Goal: Learn about a topic: Learn about a topic

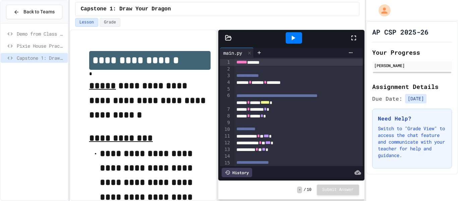
click at [296, 41] on icon at bounding box center [293, 38] width 8 height 8
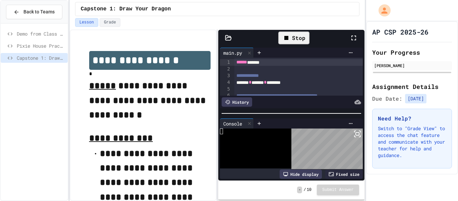
click at [356, 137] on icon at bounding box center [355, 136] width 1 height 1
click at [296, 43] on div "Stop" at bounding box center [293, 38] width 31 height 13
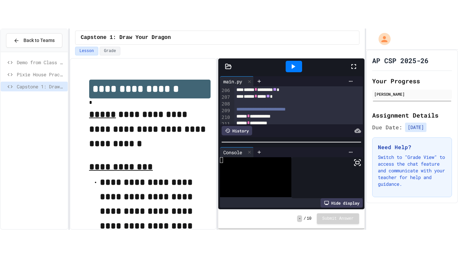
scroll to position [1397, 0]
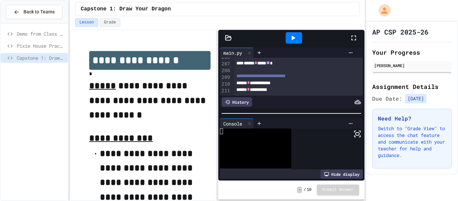
click at [290, 36] on icon at bounding box center [293, 38] width 8 height 8
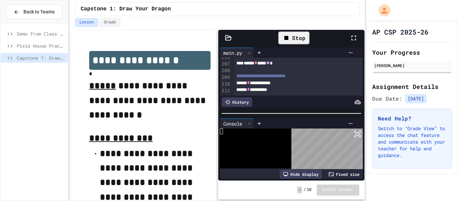
click at [359, 135] on rect at bounding box center [357, 134] width 3 height 3
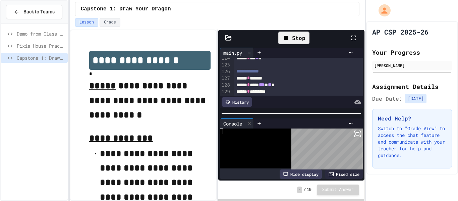
scroll to position [841, 0]
click at [259, 64] on span "**" at bounding box center [257, 61] width 4 height 5
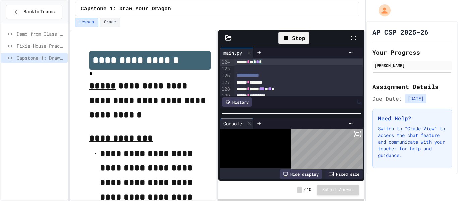
click at [300, 39] on div "Stop" at bounding box center [293, 38] width 31 height 13
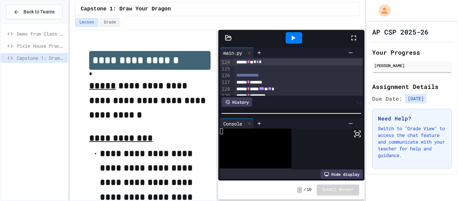
click at [300, 39] on div at bounding box center [294, 37] width 16 height 11
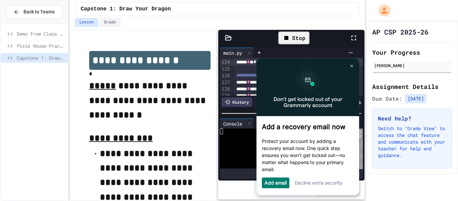
scroll to position [0, 0]
click at [351, 69] on link at bounding box center [351, 65] width 11 height 11
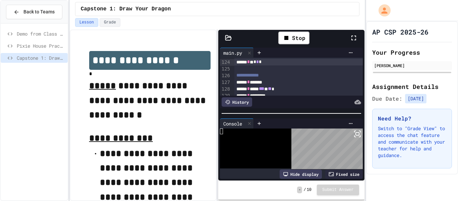
click at [356, 136] on icon at bounding box center [358, 134] width 8 height 8
click at [262, 63] on span "*" at bounding box center [260, 61] width 3 height 5
click at [300, 37] on div "Stop" at bounding box center [293, 38] width 31 height 13
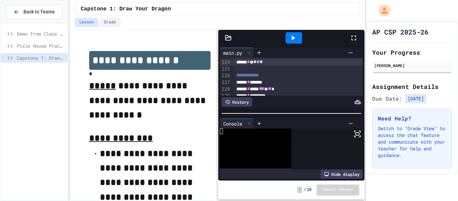
click at [300, 37] on div at bounding box center [294, 37] width 16 height 11
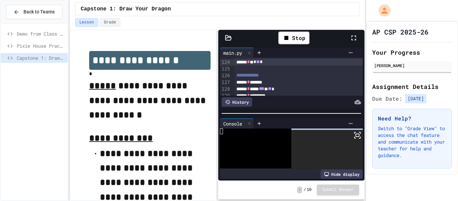
click at [332, 41] on div "Stop" at bounding box center [294, 37] width 111 height 19
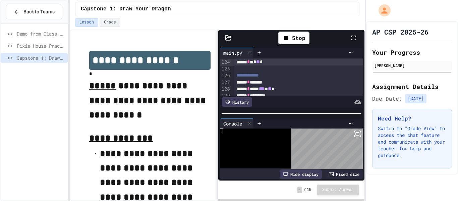
click at [357, 133] on rect at bounding box center [357, 134] width 3 height 3
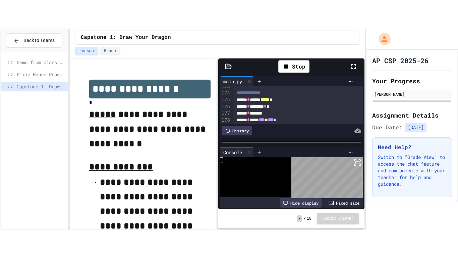
scroll to position [1397, 0]
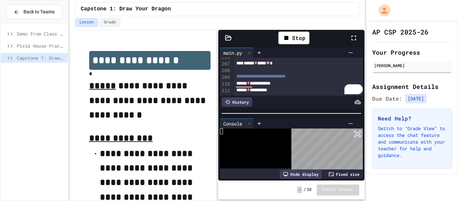
click at [358, 134] on icon at bounding box center [358, 134] width 8 height 8
click at [289, 86] on div "**********" at bounding box center [299, 83] width 129 height 7
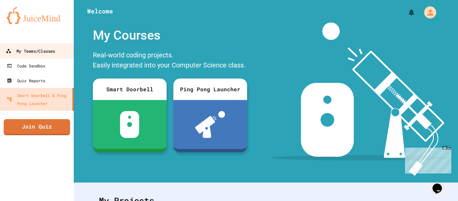
click at [30, 51] on div "My Teams/Classes" at bounding box center [30, 51] width 49 height 8
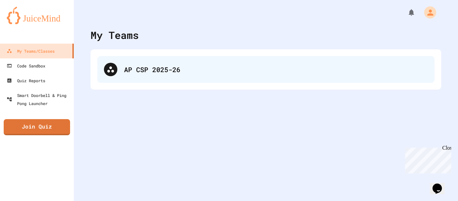
click at [138, 74] on div "AP CSP 2025-26" at bounding box center [265, 69] width 337 height 27
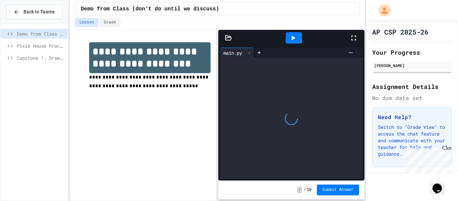
click at [35, 59] on span "Capstone 1: Draw Your Dragon" at bounding box center [41, 57] width 48 height 7
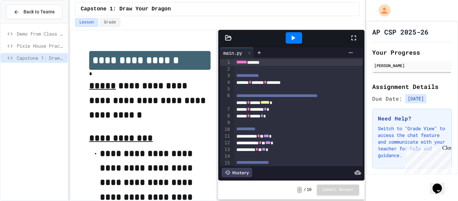
click at [289, 41] on icon at bounding box center [293, 38] width 8 height 8
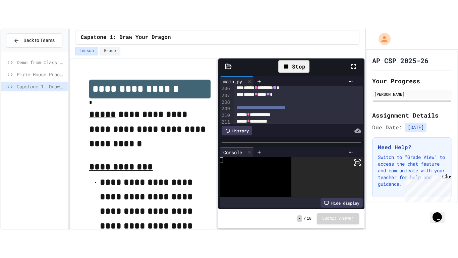
scroll to position [1397, 0]
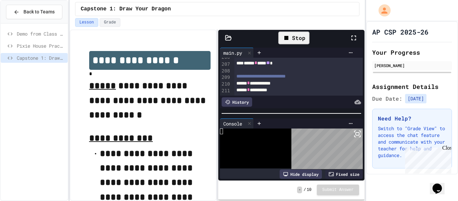
click at [356, 137] on icon at bounding box center [358, 134] width 8 height 8
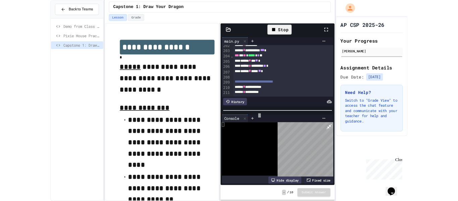
scroll to position [1368, 0]
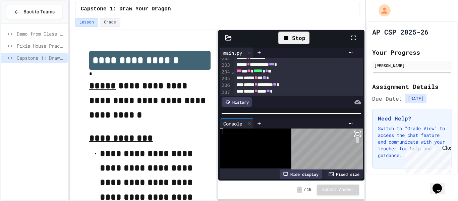
click at [356, 136] on icon at bounding box center [358, 134] width 8 height 8
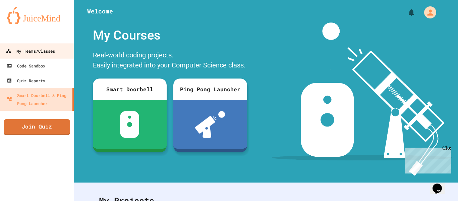
click at [35, 54] on div "My Teams/Classes" at bounding box center [30, 51] width 49 height 8
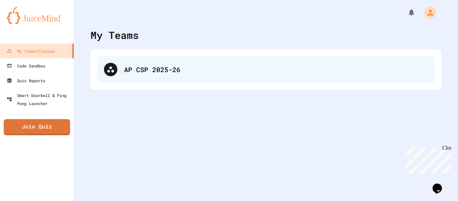
click at [210, 72] on div "AP CSP 2025-26" at bounding box center [276, 69] width 304 height 10
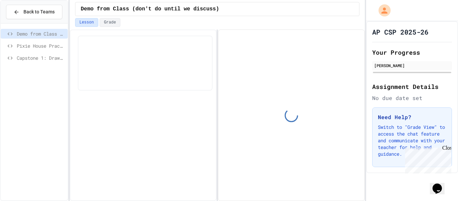
click at [55, 61] on span "Capstone 1: Draw Your Dragon" at bounding box center [41, 57] width 48 height 7
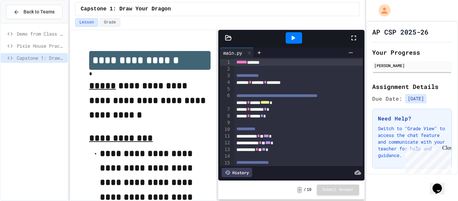
click at [298, 41] on div at bounding box center [294, 37] width 16 height 11
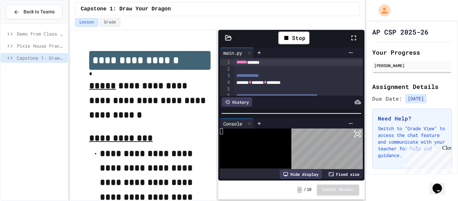
click at [358, 135] on rect at bounding box center [357, 134] width 3 height 3
click at [358, 136] on icon at bounding box center [358, 134] width 8 height 8
click at [357, 135] on rect at bounding box center [357, 134] width 3 height 3
click at [359, 135] on rect at bounding box center [357, 134] width 3 height 3
click at [360, 134] on icon at bounding box center [358, 134] width 8 height 8
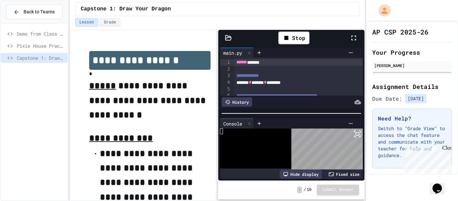
click at [355, 134] on icon at bounding box center [358, 134] width 8 height 8
click at [357, 135] on icon at bounding box center [358, 134] width 8 height 8
click at [364, 136] on div "**********" at bounding box center [229, 100] width 458 height 201
click at [358, 136] on icon at bounding box center [358, 134] width 8 height 8
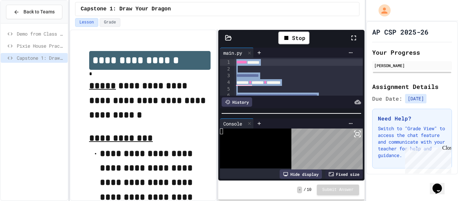
drag, startPoint x: 284, startPoint y: 91, endPoint x: 239, endPoint y: 32, distance: 74.6
click at [239, 32] on div "**********" at bounding box center [291, 105] width 146 height 151
click at [240, 77] on span "**********" at bounding box center [248, 75] width 22 height 5
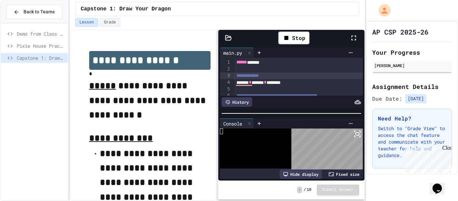
click at [235, 62] on div "****** ******" at bounding box center [299, 62] width 129 height 7
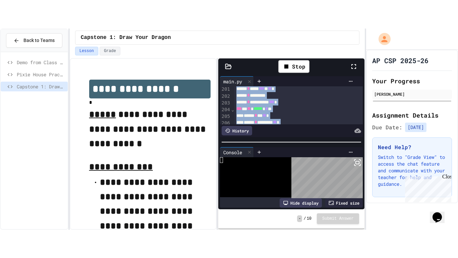
scroll to position [1397, 0]
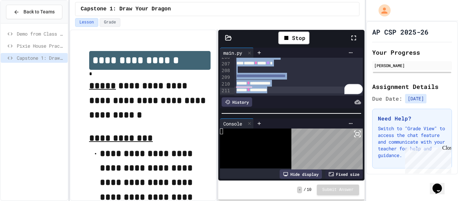
drag, startPoint x: 235, startPoint y: 62, endPoint x: 309, endPoint y: 126, distance: 97.7
click at [309, 126] on div "**********" at bounding box center [291, 113] width 146 height 135
click at [264, 78] on span "**********" at bounding box center [261, 75] width 49 height 5
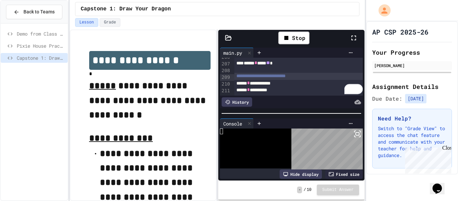
click at [300, 93] on div "**********" at bounding box center [299, 90] width 129 height 7
click at [358, 136] on icon at bounding box center [358, 134] width 8 height 8
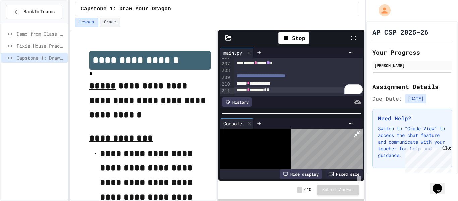
scroll to position [1369, 0]
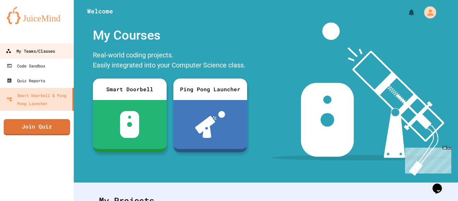
click at [41, 54] on div "My Teams/Classes" at bounding box center [30, 51] width 49 height 8
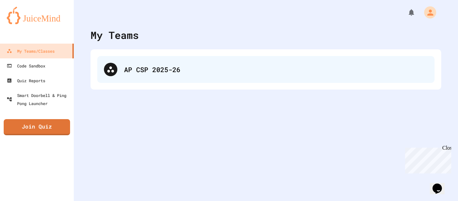
click at [157, 69] on div "AP CSP 2025-26" at bounding box center [276, 69] width 304 height 10
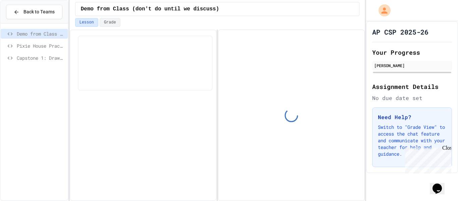
click at [38, 60] on span "Capstone 1: Draw Your Dragon" at bounding box center [41, 57] width 48 height 7
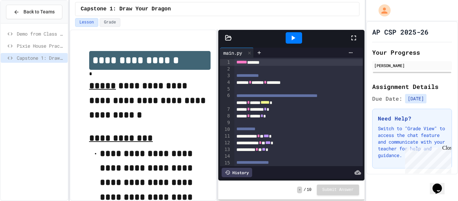
click at [297, 40] on icon at bounding box center [293, 38] width 8 height 8
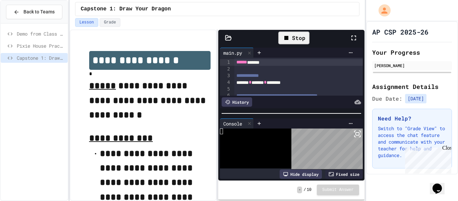
click at [359, 134] on rect at bounding box center [357, 134] width 3 height 3
click at [355, 132] on icon at bounding box center [358, 134] width 8 height 8
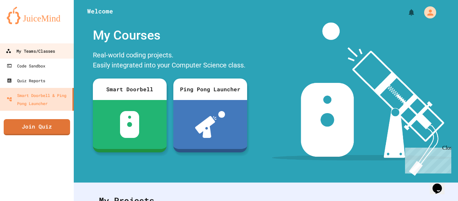
click at [31, 54] on div "My Teams/Classes" at bounding box center [30, 51] width 49 height 8
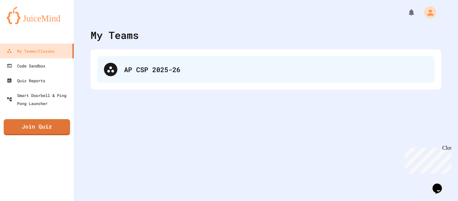
click at [229, 79] on div "AP CSP 2025-26" at bounding box center [265, 69] width 337 height 27
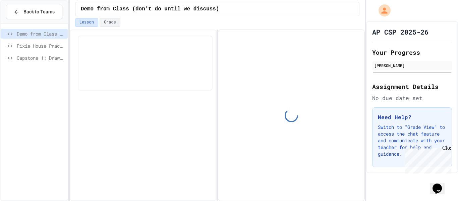
click at [34, 56] on span "Capstone 1: Draw Your Dragon" at bounding box center [41, 57] width 48 height 7
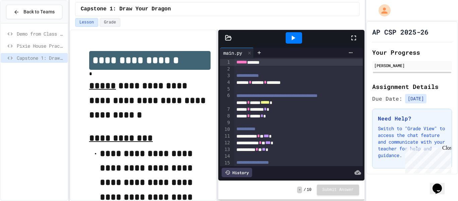
click at [296, 37] on icon at bounding box center [293, 38] width 8 height 8
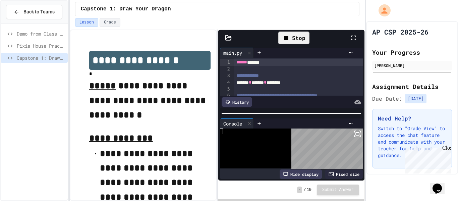
click at [355, 133] on icon at bounding box center [358, 134] width 8 height 8
click at [293, 37] on div "Stop" at bounding box center [293, 38] width 31 height 13
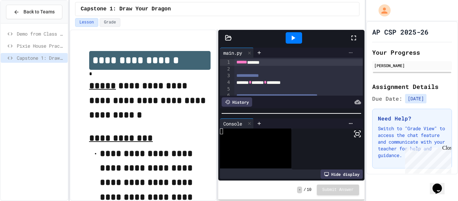
click at [351, 55] on icon at bounding box center [350, 52] width 5 height 5
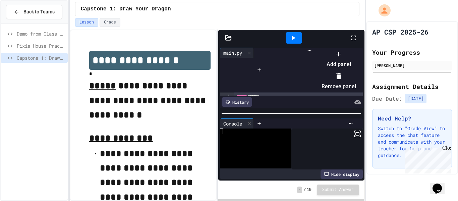
click at [351, 48] on div at bounding box center [335, 48] width 41 height 0
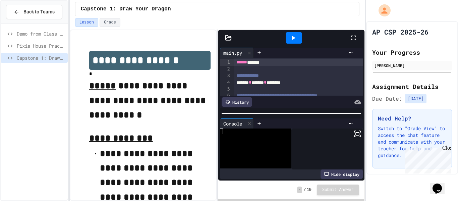
click at [292, 40] on icon at bounding box center [293, 38] width 8 height 8
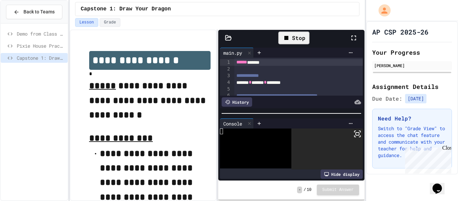
click at [292, 39] on div "Stop" at bounding box center [293, 38] width 31 height 13
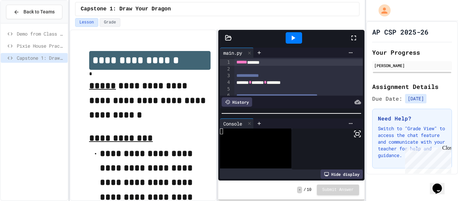
click at [265, 37] on div at bounding box center [294, 38] width 111 height 18
click at [294, 41] on icon at bounding box center [293, 38] width 8 height 8
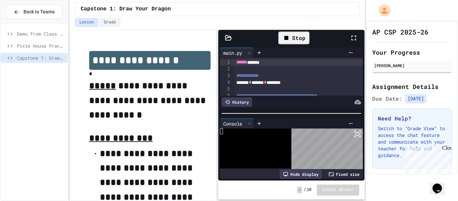
click at [333, 177] on div "Fixed size" at bounding box center [344, 173] width 38 height 9
click at [357, 134] on icon at bounding box center [358, 134] width 8 height 8
click at [345, 167] on body "**********" at bounding box center [229, 100] width 458 height 201
click at [360, 136] on icon at bounding box center [359, 136] width 1 height 1
click at [351, 40] on icon at bounding box center [354, 38] width 8 height 8
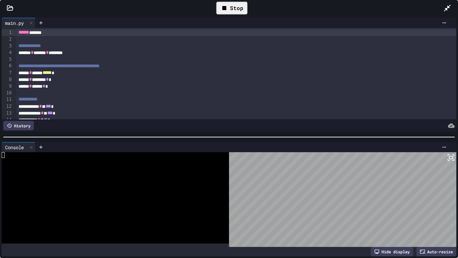
click at [449, 155] on icon at bounding box center [451, 157] width 8 height 8
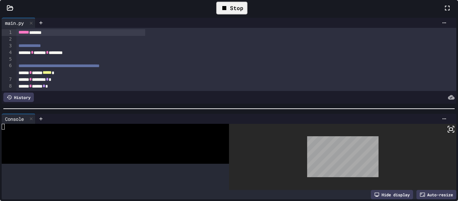
drag, startPoint x: 333, startPoint y: 167, endPoint x: 341, endPoint y: 166, distance: 8.5
click at [341, 166] on div at bounding box center [229, 100] width 458 height 201
click at [344, 166] on body "**********" at bounding box center [229, 100] width 458 height 201
click at [359, 144] on body "**********" at bounding box center [229, 100] width 458 height 201
click at [447, 133] on icon at bounding box center [451, 129] width 8 height 8
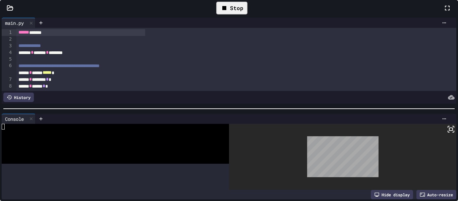
click at [444, 12] on icon at bounding box center [448, 8] width 8 height 8
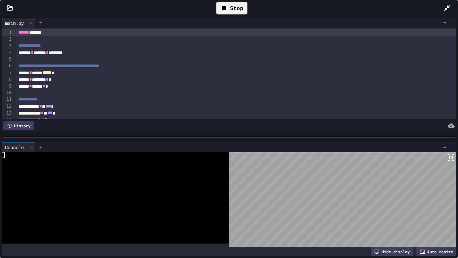
click at [457, 151] on div "Console WWWWWWWWWWWWWWWWWWWWWWWWWWWWWWWW Hide display Auto-resize" at bounding box center [229, 198] width 458 height 117
click at [448, 160] on icon at bounding box center [451, 157] width 8 height 8
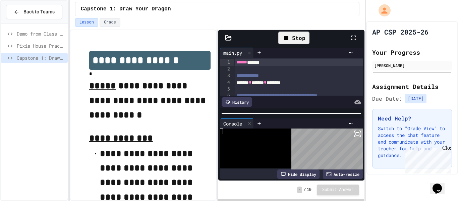
click at [347, 174] on div "Auto-resize" at bounding box center [343, 173] width 40 height 9
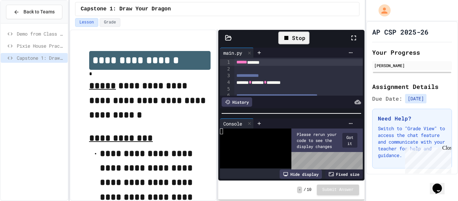
click at [351, 138] on button "Got it" at bounding box center [350, 140] width 15 height 15
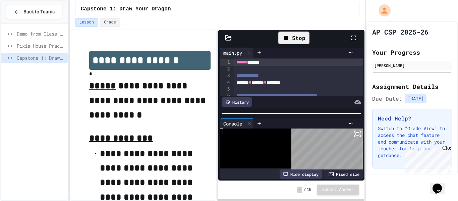
click at [358, 137] on icon at bounding box center [358, 134] width 8 height 8
click at [329, 173] on icon at bounding box center [331, 174] width 5 height 4
click at [358, 131] on icon at bounding box center [358, 134] width 8 height 8
click at [315, 166] on body "**********" at bounding box center [229, 100] width 458 height 201
click at [356, 134] on icon at bounding box center [358, 134] width 8 height 8
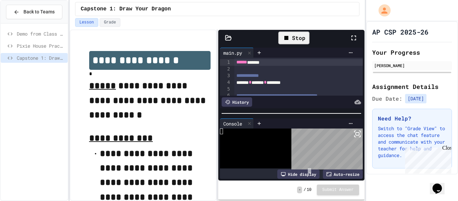
click at [307, 168] on body "**********" at bounding box center [229, 100] width 458 height 201
click at [357, 131] on icon at bounding box center [358, 134] width 8 height 8
